Goal: Obtain resource: Obtain resource

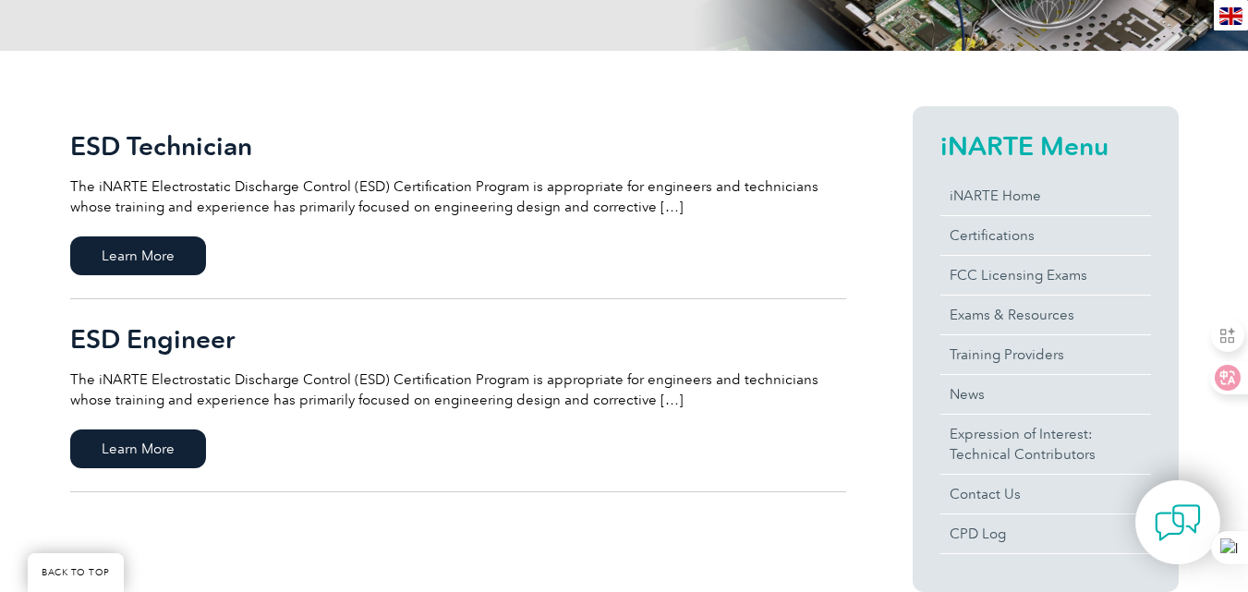
scroll to position [554, 0]
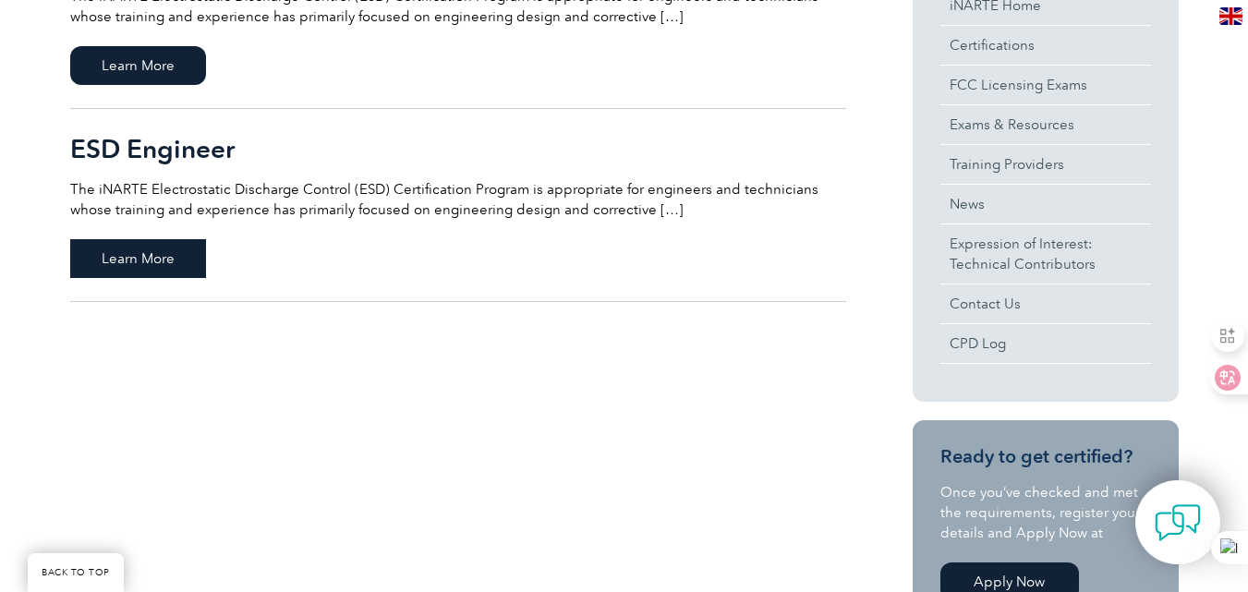
click at [127, 272] on span "Learn More" at bounding box center [138, 258] width 136 height 39
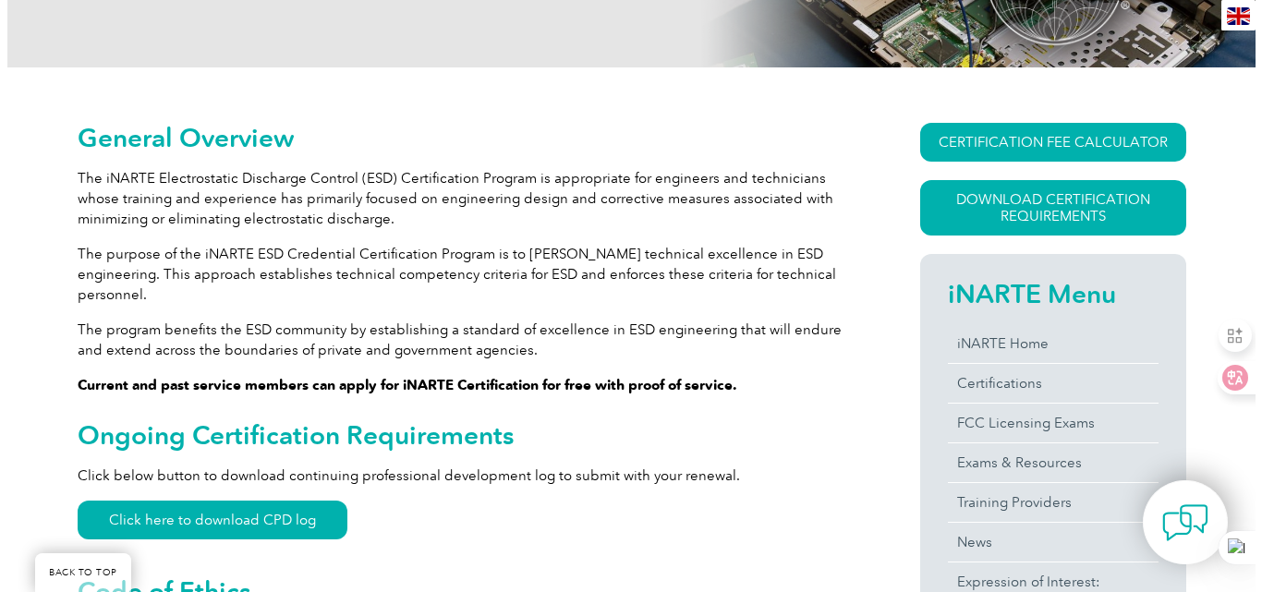
scroll to position [369, 0]
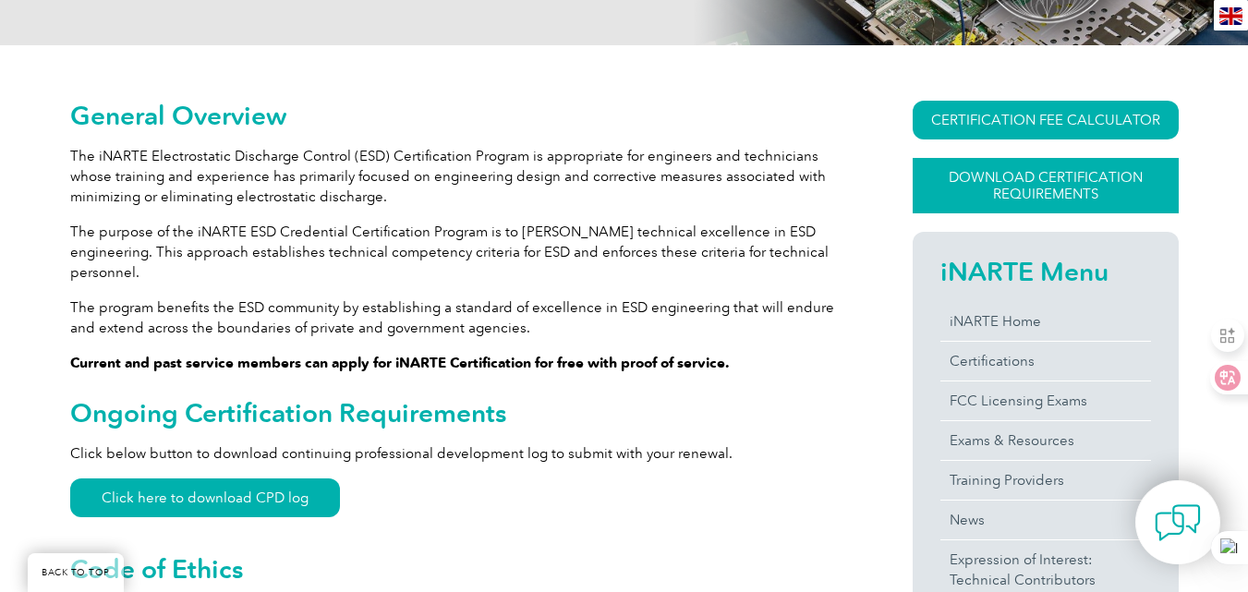
click at [1013, 180] on link "Download Certification Requirements" at bounding box center [1046, 185] width 266 height 55
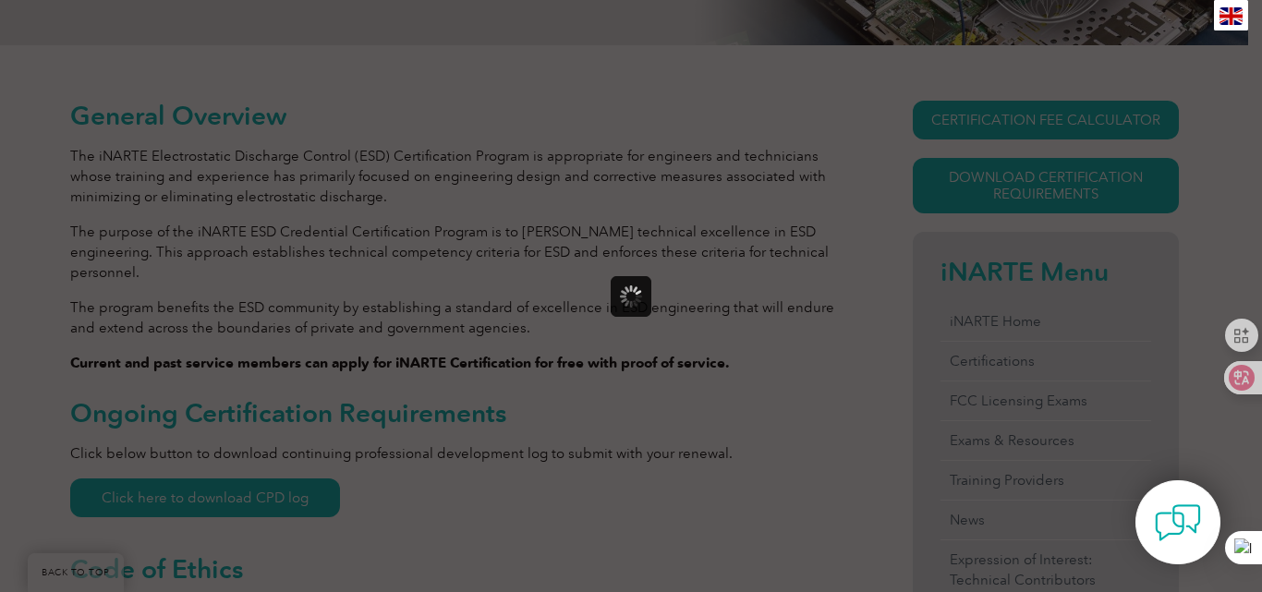
scroll to position [0, 0]
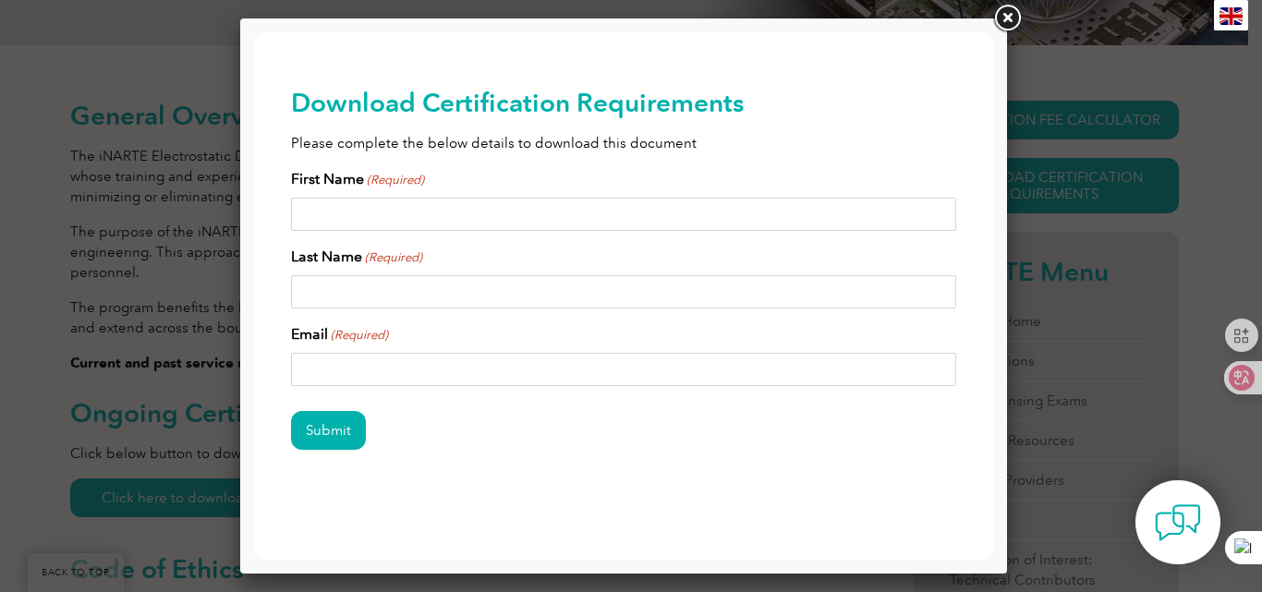
click at [521, 202] on input "First Name (Required)" at bounding box center [623, 214] width 665 height 33
type input "Yassvind"
type input "Navalingam"
type input "[EMAIL_ADDRESS][DOMAIN_NAME]"
click at [324, 433] on input "Submit" at bounding box center [328, 430] width 75 height 39
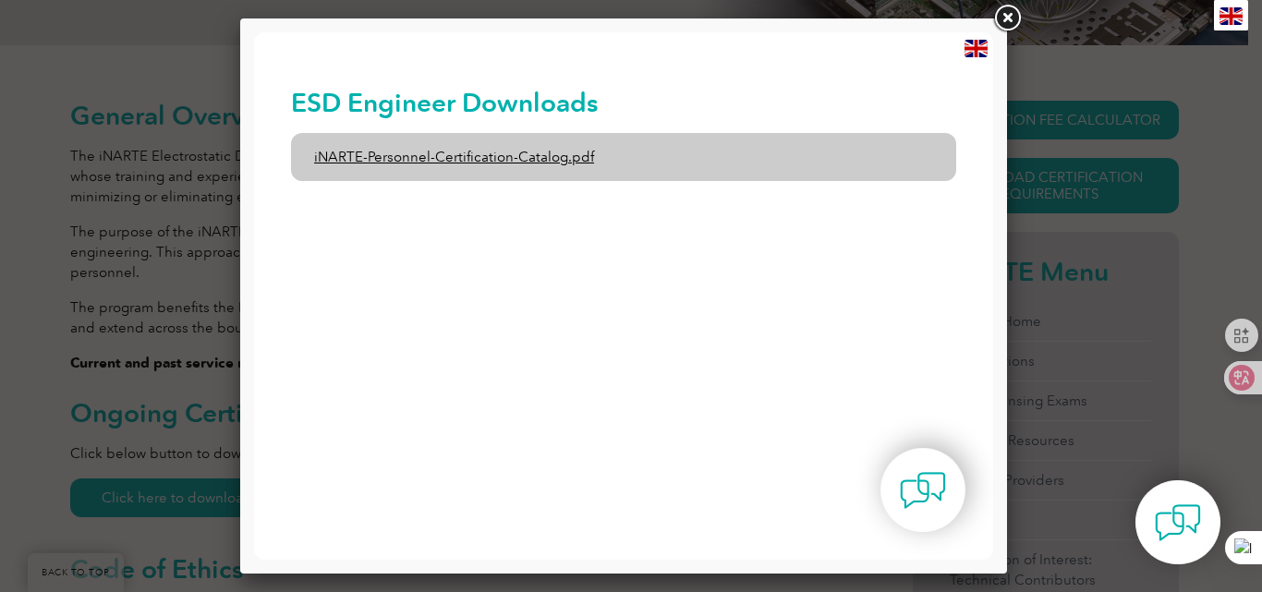
click at [466, 170] on link "iNARTE-Personnel-Certification-Catalog.pdf" at bounding box center [623, 157] width 665 height 48
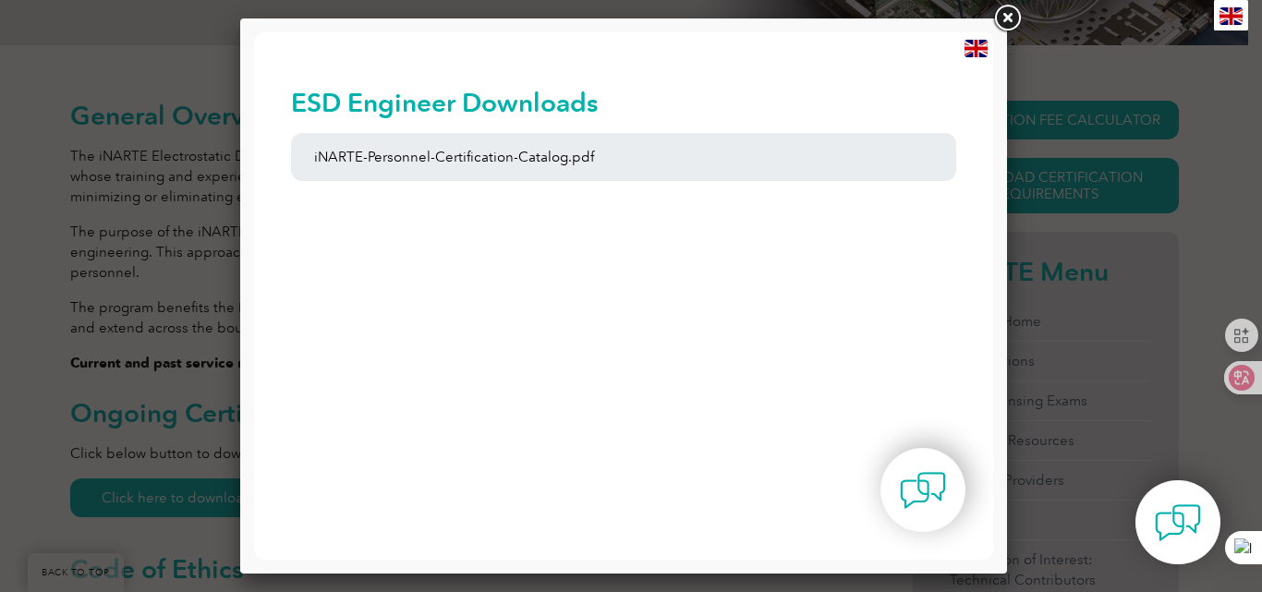
click at [1007, 18] on link at bounding box center [1006, 18] width 33 height 33
